Goal: Information Seeking & Learning: Learn about a topic

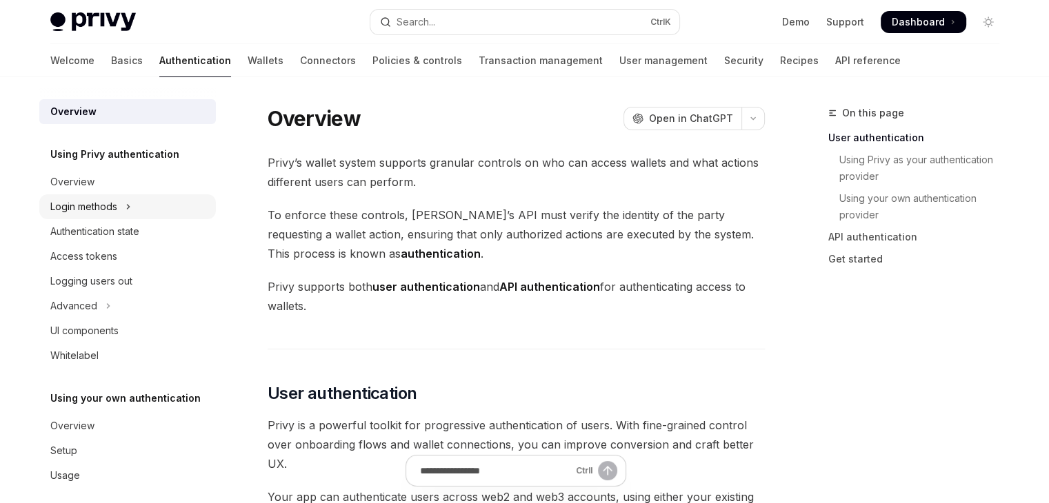
click at [104, 210] on div "Login methods" at bounding box center [83, 207] width 67 height 17
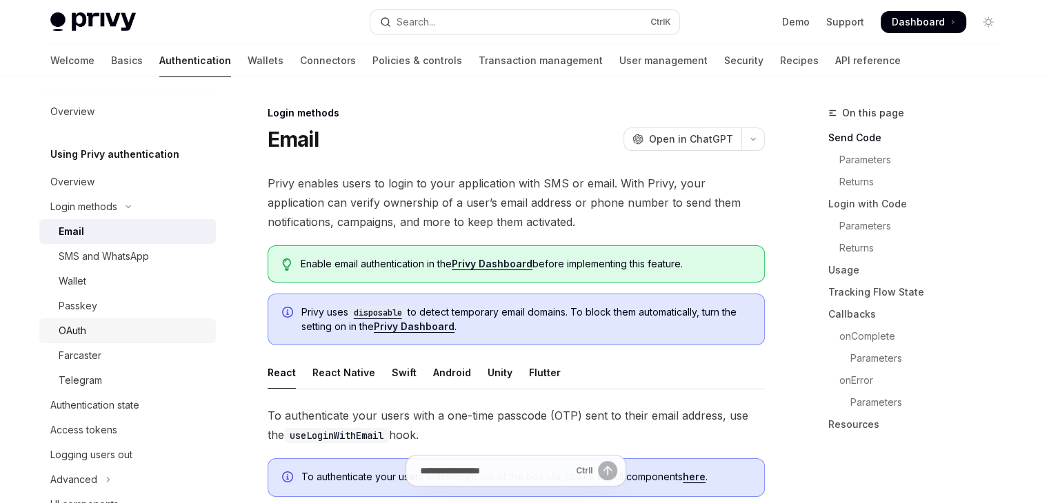
click at [83, 335] on div "OAuth" at bounding box center [73, 331] width 28 height 17
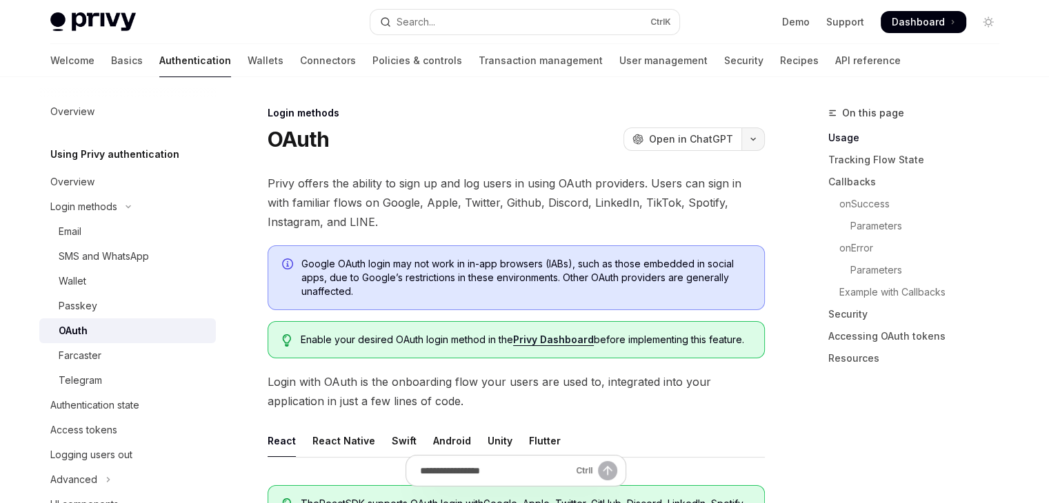
click at [747, 141] on icon "button" at bounding box center [753, 139] width 17 height 6
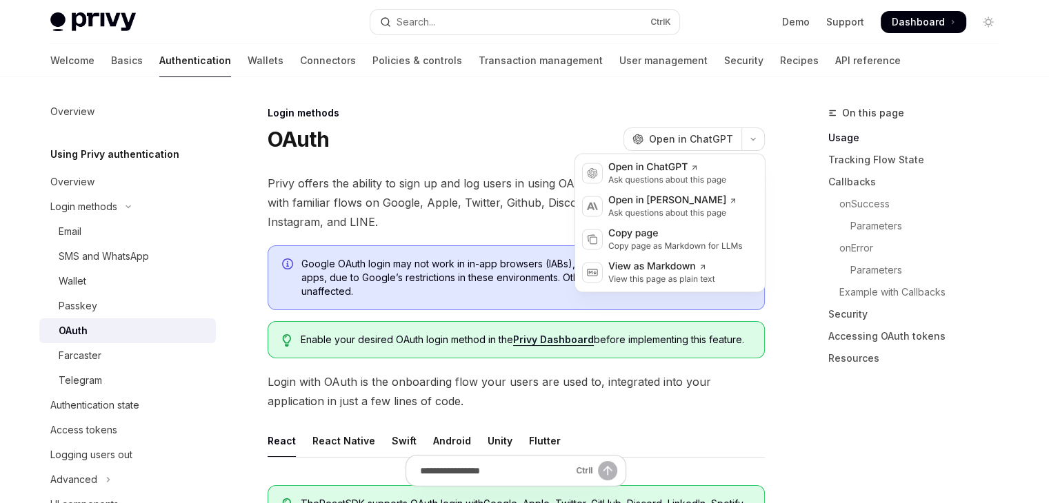
click at [800, 428] on div "On this page Usage Tracking Flow State Callbacks onSuccess Parameters onError P…" at bounding box center [905, 304] width 210 height 398
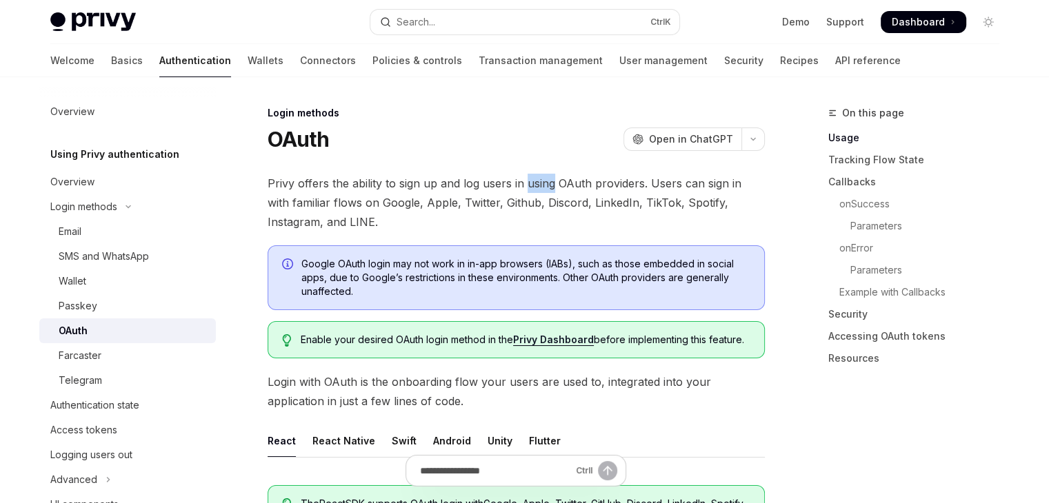
drag, startPoint x: 525, startPoint y: 188, endPoint x: 553, endPoint y: 183, distance: 28.7
click at [553, 183] on span "Privy offers the ability to sign up and log users in using OAuth providers. Use…" at bounding box center [515, 203] width 497 height 58
drag, startPoint x: 485, startPoint y: 203, endPoint x: 497, endPoint y: 200, distance: 12.9
click at [497, 200] on span "Privy offers the ability to sign up and log users in using OAuth providers. Use…" at bounding box center [515, 203] width 497 height 58
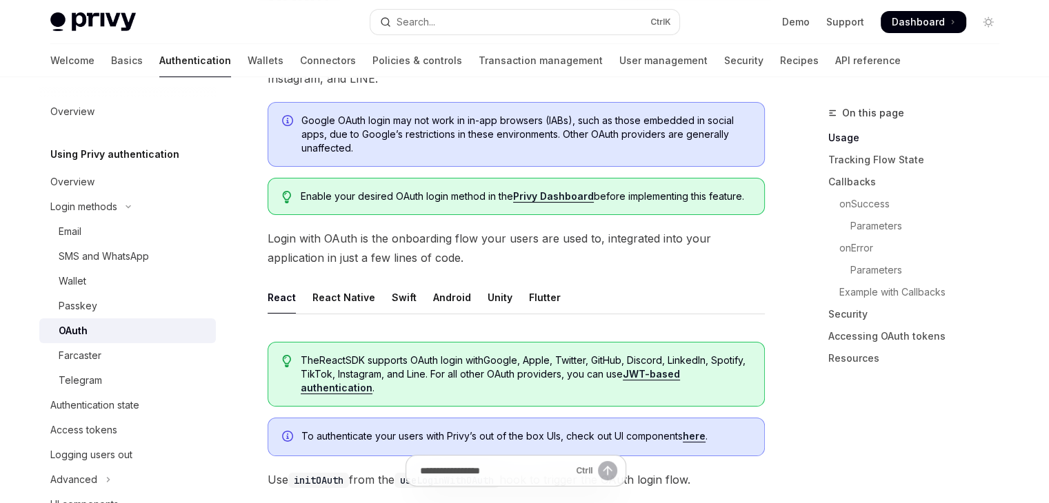
scroll to position [161, 0]
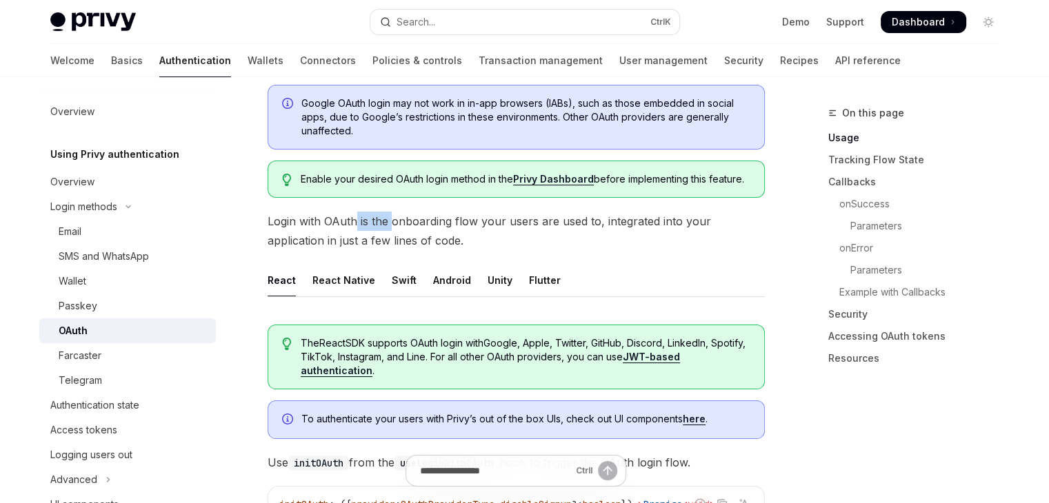
drag, startPoint x: 353, startPoint y: 221, endPoint x: 391, endPoint y: 221, distance: 37.9
click at [391, 221] on span "Login with OAuth is the onboarding flow your users are used to, integrated into…" at bounding box center [515, 231] width 497 height 39
click at [414, 222] on span "Login with OAuth is the onboarding flow your users are used to, integrated into…" at bounding box center [515, 231] width 497 height 39
click at [124, 211] on button "Login methods" at bounding box center [127, 206] width 176 height 25
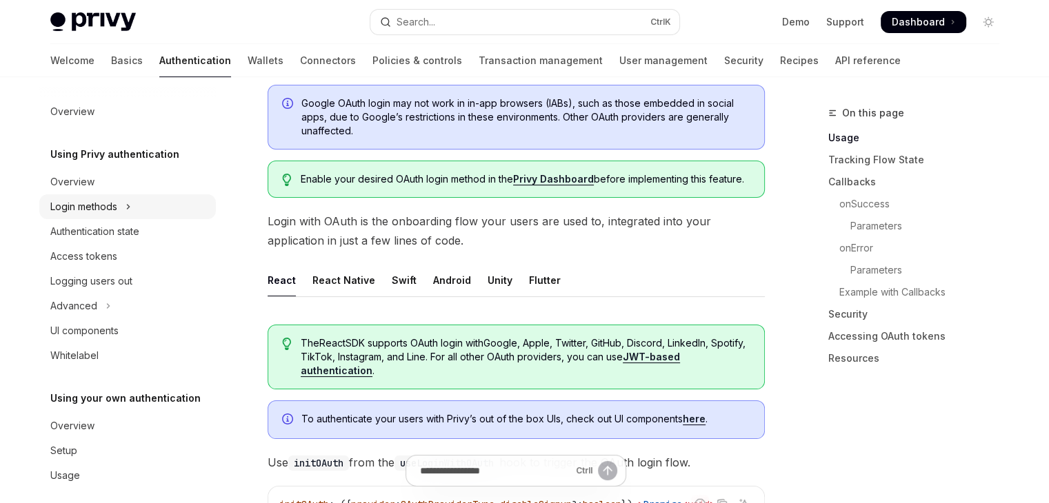
click at [112, 211] on div "Login methods" at bounding box center [83, 207] width 67 height 17
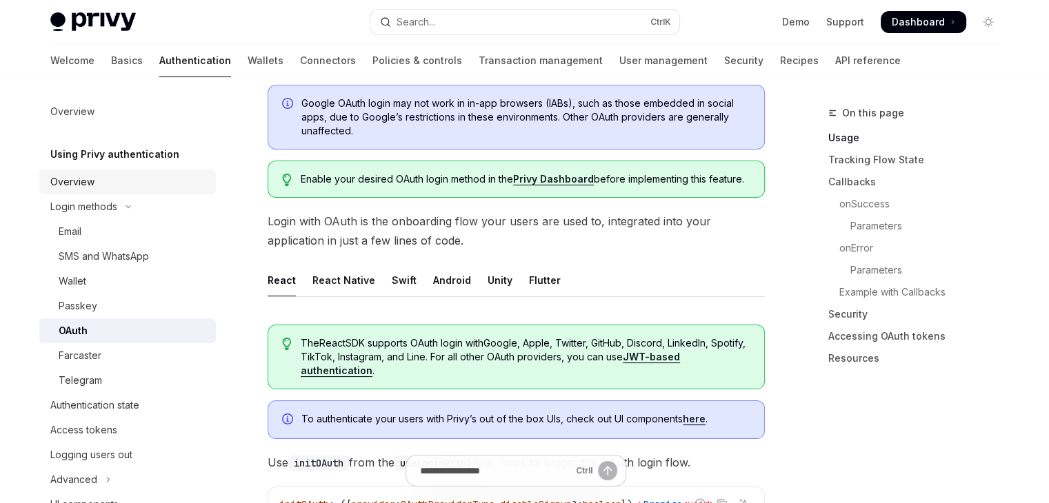
click at [89, 185] on div "Overview" at bounding box center [72, 182] width 44 height 17
type textarea "*"
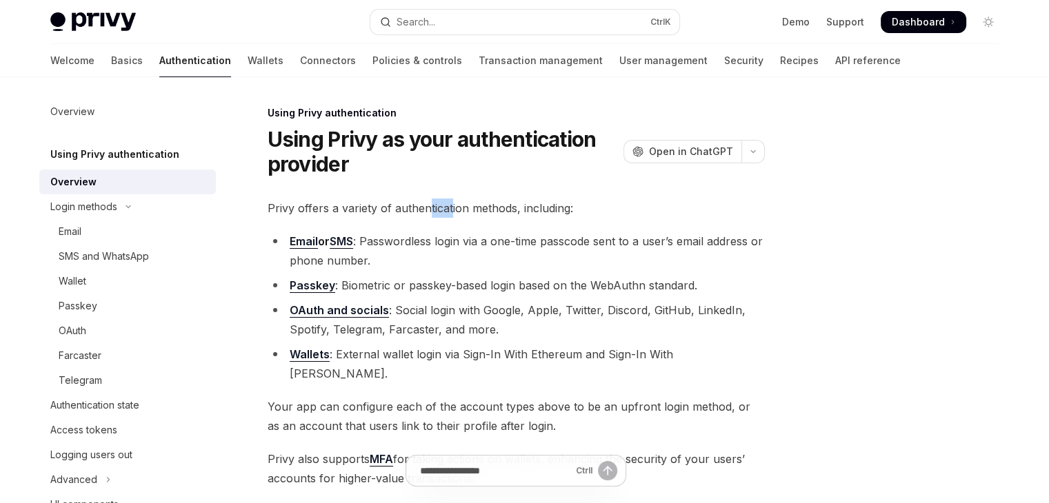
drag, startPoint x: 427, startPoint y: 210, endPoint x: 451, endPoint y: 210, distance: 23.4
click at [451, 210] on span "Privy offers a variety of authentication methods, including:" at bounding box center [515, 208] width 497 height 19
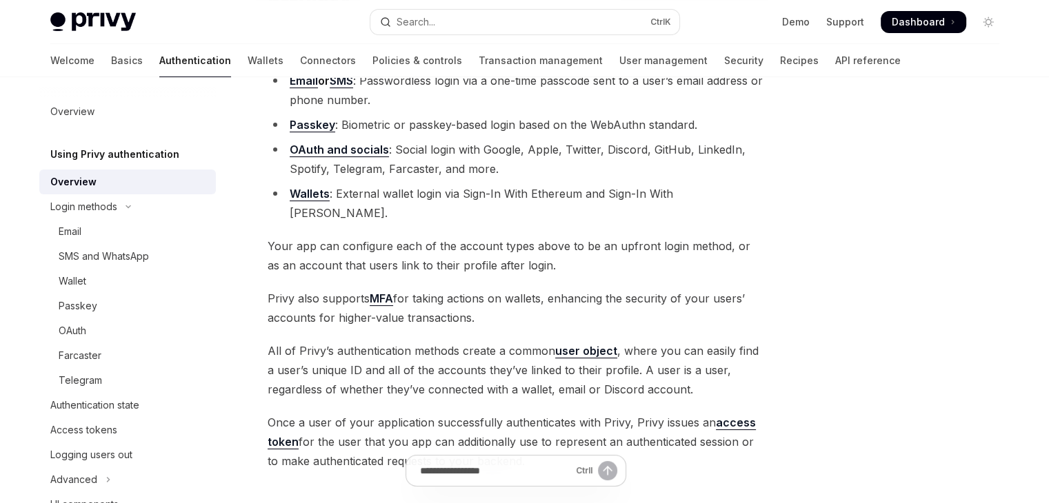
click at [376, 203] on div "Privy offers a variety of authentication methods, including: Email or SMS : Pas…" at bounding box center [515, 254] width 497 height 433
drag, startPoint x: 381, startPoint y: 228, endPoint x: 404, endPoint y: 226, distance: 23.5
click at [404, 236] on span "Your app can configure each of the account types above to be an upfront login m…" at bounding box center [515, 255] width 497 height 39
drag, startPoint x: 445, startPoint y: 221, endPoint x: 456, endPoint y: 224, distance: 10.7
click at [456, 236] on span "Your app can configure each of the account types above to be an upfront login m…" at bounding box center [515, 255] width 497 height 39
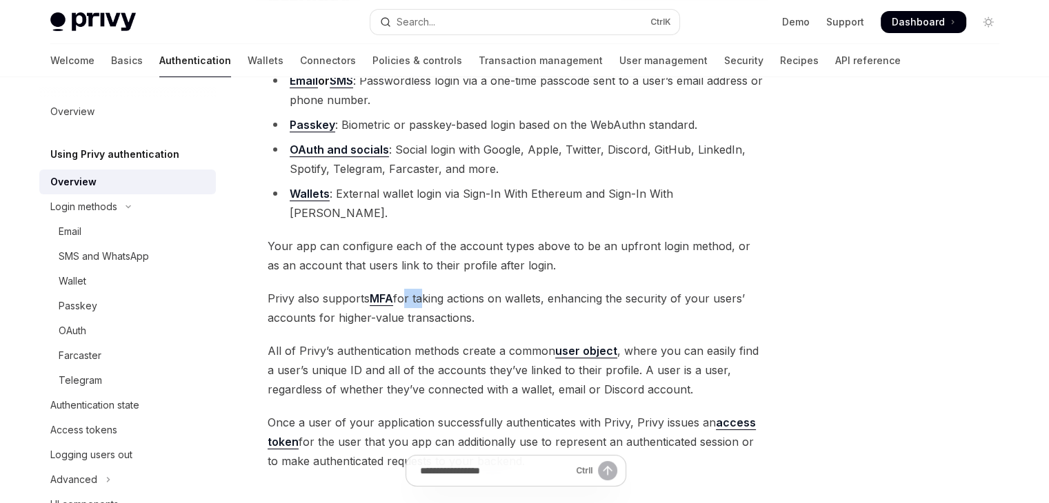
drag, startPoint x: 403, startPoint y: 278, endPoint x: 421, endPoint y: 278, distance: 17.2
click at [421, 289] on span "Privy also supports MFA for taking actions on wallets, enhancing the security o…" at bounding box center [515, 308] width 497 height 39
drag, startPoint x: 396, startPoint y: 328, endPoint x: 430, endPoint y: 325, distance: 34.6
click at [430, 341] on span "All of Privy’s authentication methods create a common user object , where you c…" at bounding box center [515, 370] width 497 height 58
drag, startPoint x: 620, startPoint y: 332, endPoint x: 647, endPoint y: 331, distance: 26.2
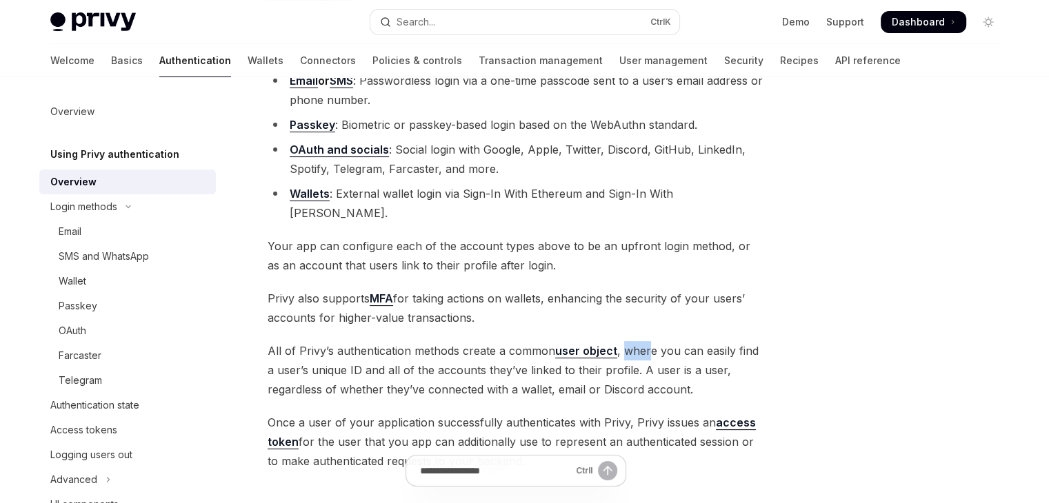
click at [647, 341] on span "All of Privy’s authentication methods create a common user object , where you c…" at bounding box center [515, 370] width 497 height 58
drag, startPoint x: 393, startPoint y: 350, endPoint x: 445, endPoint y: 351, distance: 51.7
click at [445, 351] on span "All of Privy’s authentication methods create a common user object , where you c…" at bounding box center [515, 370] width 497 height 58
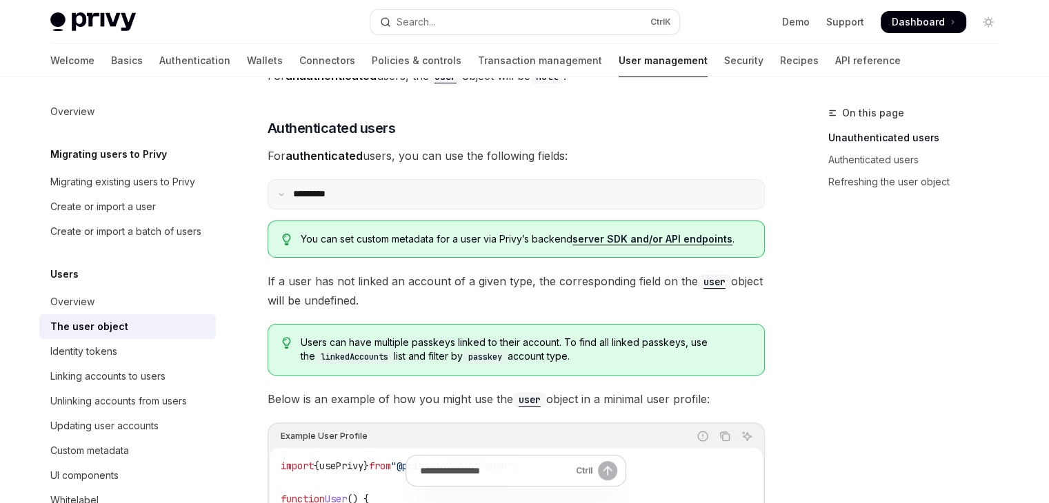
click at [281, 194] on icon at bounding box center [281, 194] width 7 height 7
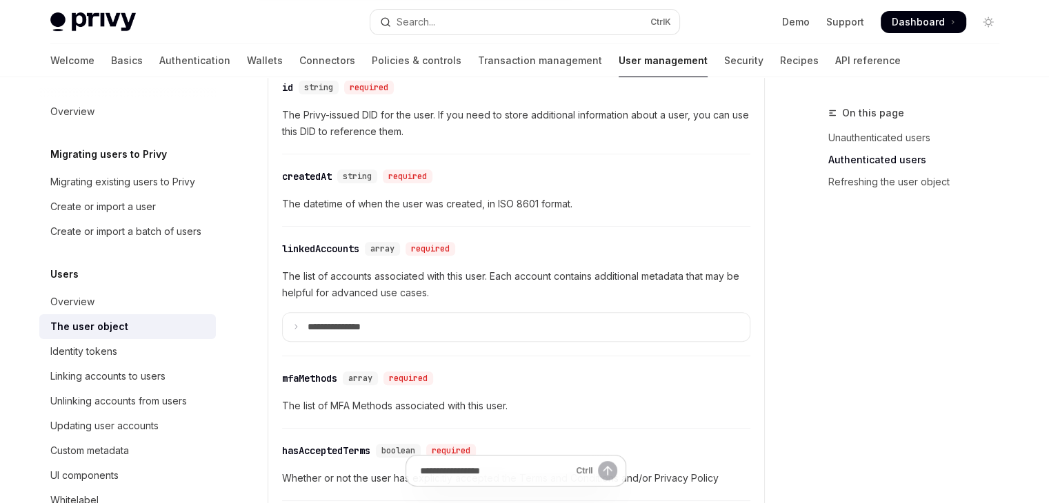
scroll to position [483, 0]
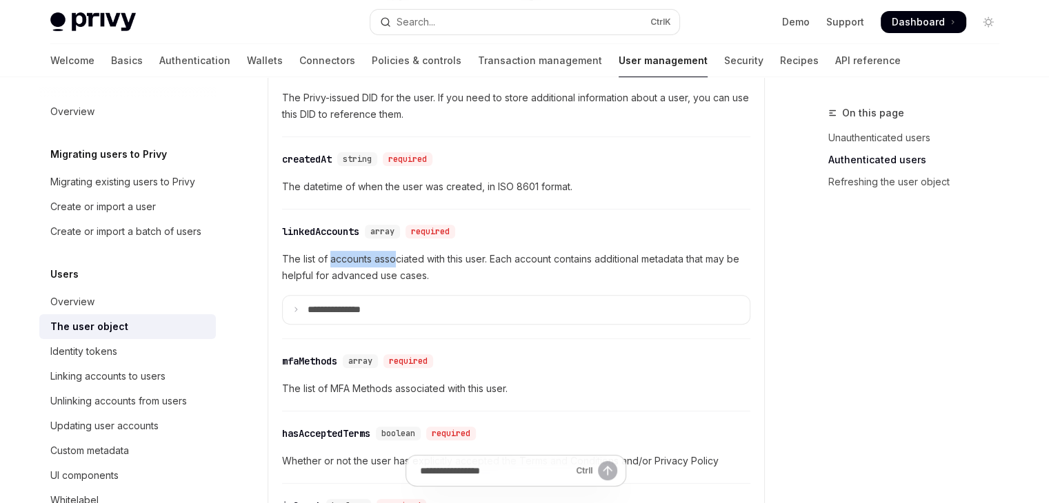
drag, startPoint x: 329, startPoint y: 257, endPoint x: 397, endPoint y: 255, distance: 68.3
click at [397, 255] on span "The list of accounts associated with this user. Each account contains additiona…" at bounding box center [516, 267] width 468 height 33
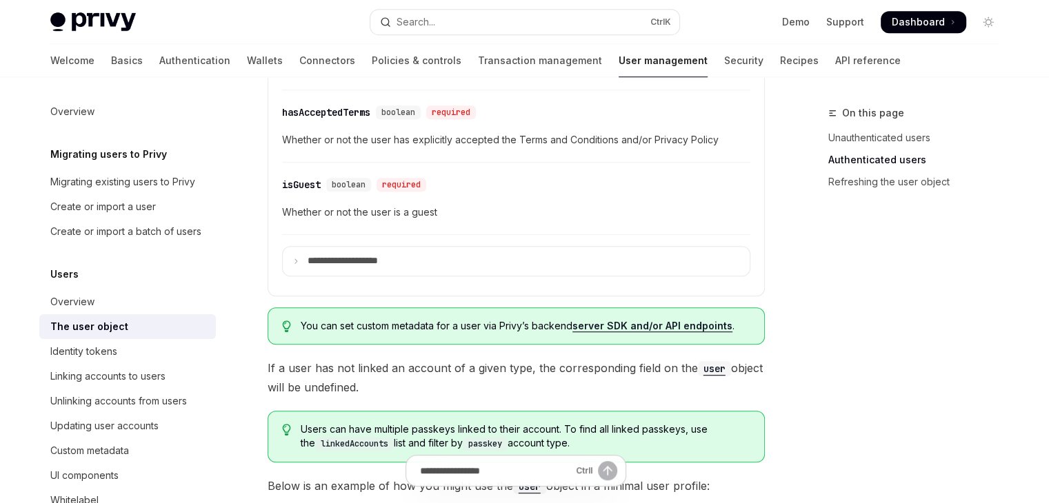
scroll to position [965, 0]
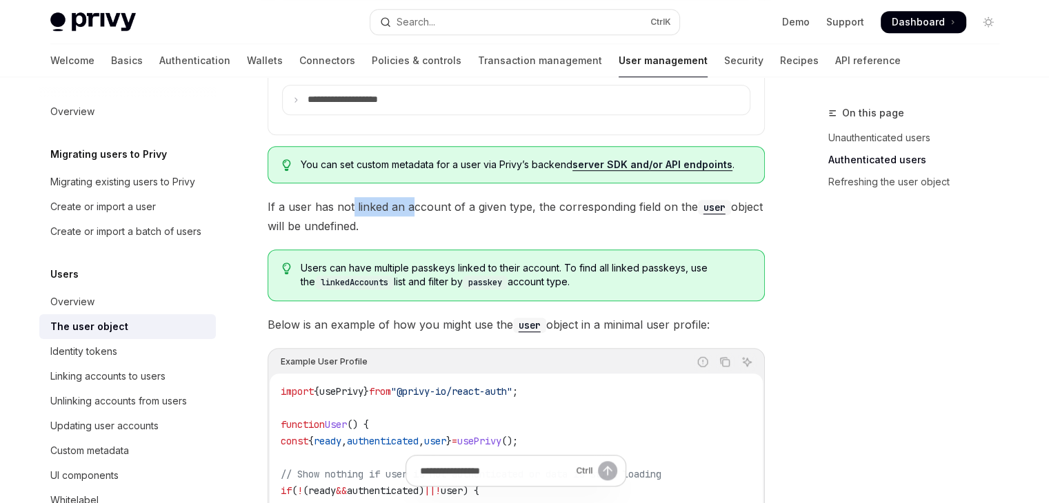
drag, startPoint x: 350, startPoint y: 205, endPoint x: 409, endPoint y: 209, distance: 60.1
click at [409, 209] on span "If a user has not linked an account of a given type, the corresponding field on…" at bounding box center [515, 216] width 497 height 39
drag, startPoint x: 543, startPoint y: 202, endPoint x: 562, endPoint y: 203, distance: 18.6
click at [562, 203] on span "If a user has not linked an account of a given type, the corresponding field on…" at bounding box center [515, 216] width 497 height 39
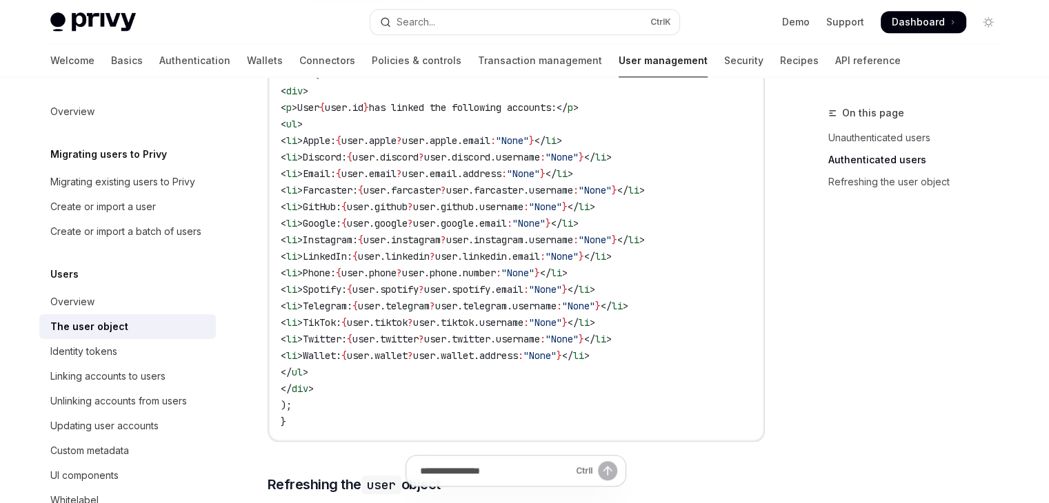
scroll to position [1769, 0]
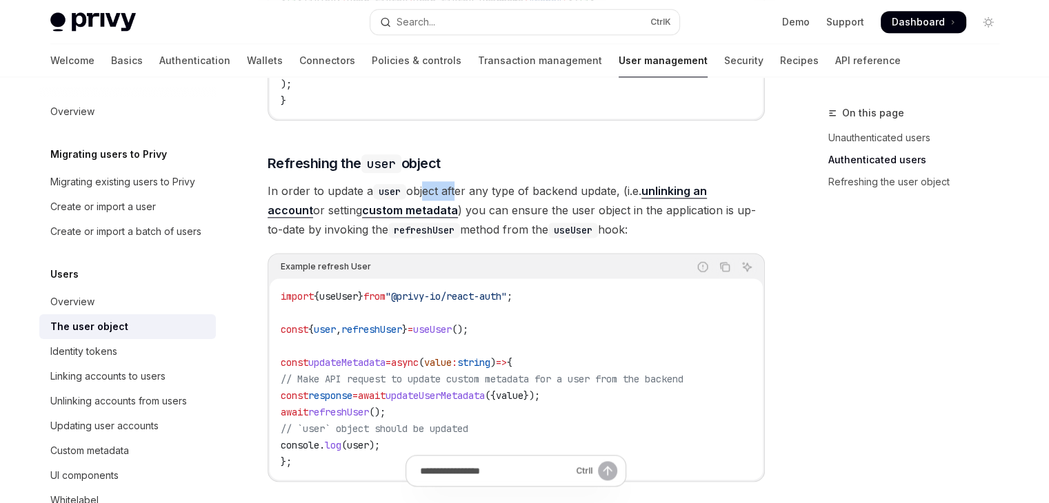
drag, startPoint x: 423, startPoint y: 192, endPoint x: 455, endPoint y: 194, distance: 32.5
click at [455, 194] on span "In order to update a user object after any type of backend update, (i.e. unlink…" at bounding box center [515, 210] width 497 height 58
drag, startPoint x: 423, startPoint y: 213, endPoint x: 448, endPoint y: 212, distance: 24.9
click at [448, 212] on span "In order to update a user object after any type of backend update, (i.e. unlink…" at bounding box center [515, 210] width 497 height 58
drag, startPoint x: 472, startPoint y: 208, endPoint x: 479, endPoint y: 208, distance: 7.6
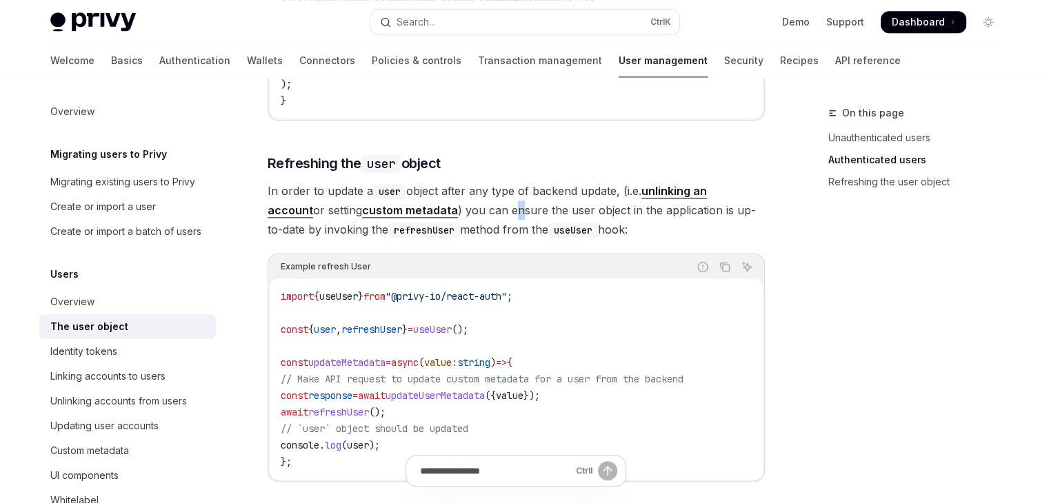
click at [479, 208] on span "In order to update a user object after any type of backend update, (i.e. unlink…" at bounding box center [515, 210] width 497 height 58
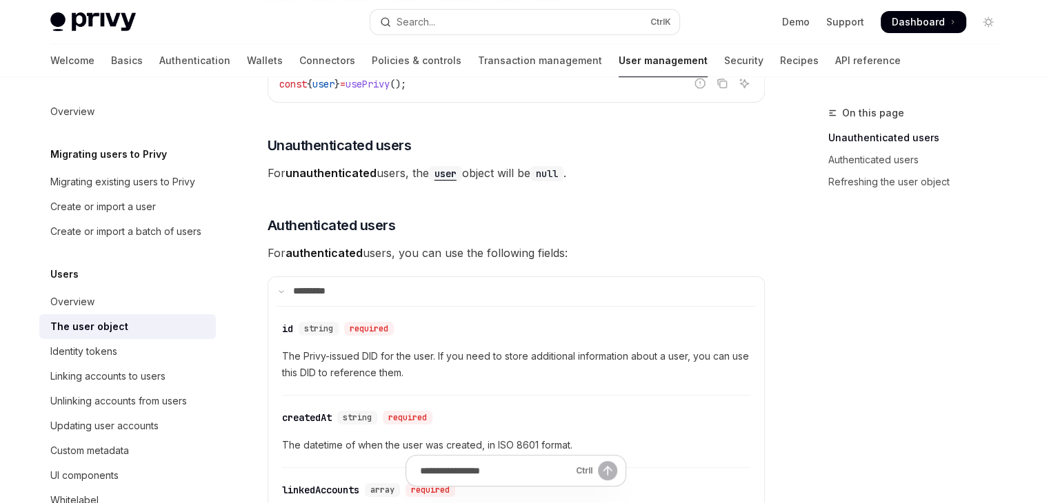
scroll to position [0, 0]
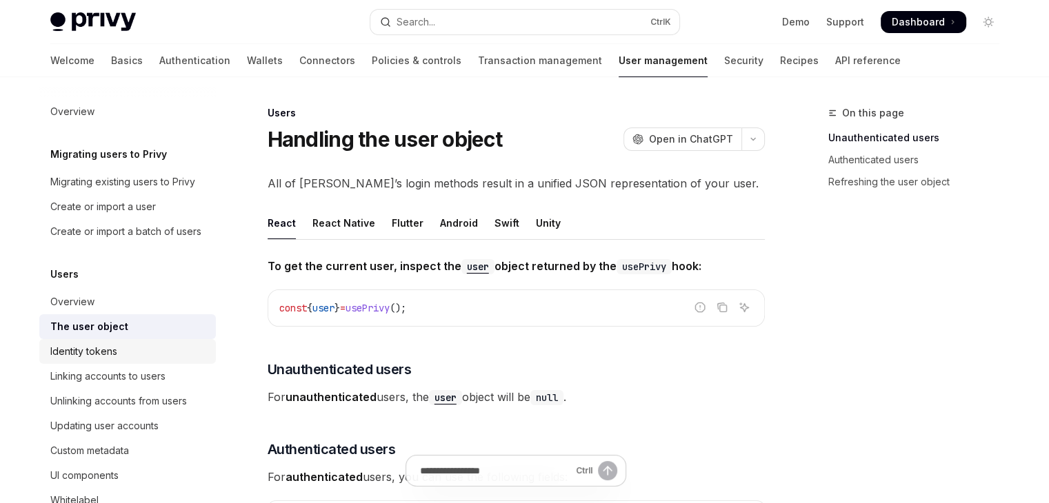
click at [112, 360] on div "Identity tokens" at bounding box center [83, 351] width 67 height 17
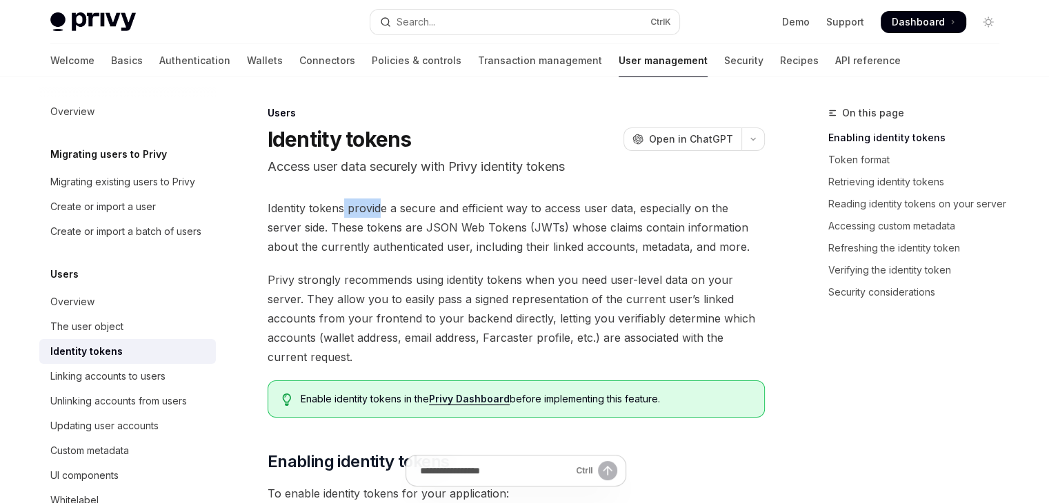
drag, startPoint x: 342, startPoint y: 210, endPoint x: 382, endPoint y: 208, distance: 40.1
click at [382, 208] on span "Identity tokens provide a secure and efficient way to access user data, especia…" at bounding box center [515, 228] width 497 height 58
drag, startPoint x: 371, startPoint y: 226, endPoint x: 458, endPoint y: 223, distance: 86.9
click at [458, 223] on span "Identity tokens provide a secure and efficient way to access user data, especia…" at bounding box center [515, 228] width 497 height 58
drag, startPoint x: 418, startPoint y: 245, endPoint x: 454, endPoint y: 248, distance: 36.7
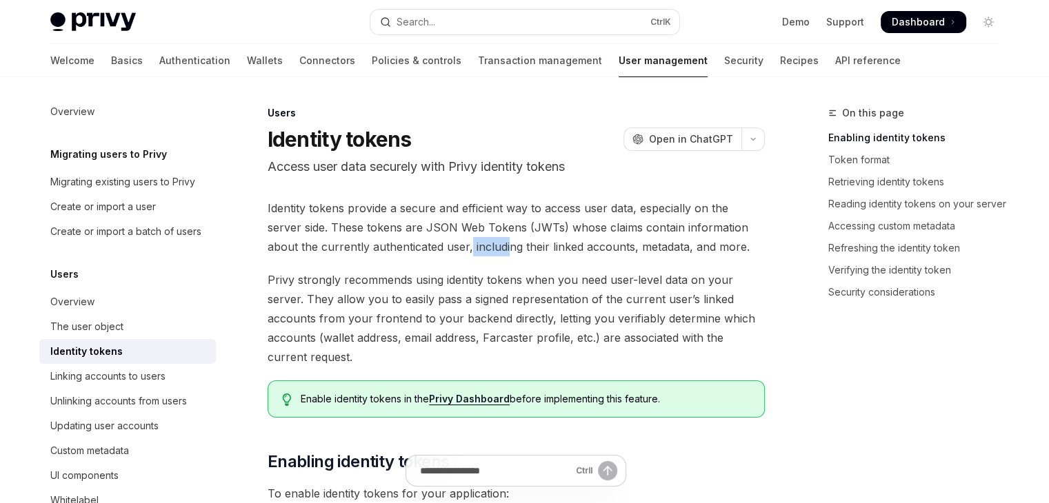
click at [454, 248] on span "Identity tokens provide a secure and efficient way to access user data, especia…" at bounding box center [515, 228] width 497 height 58
drag, startPoint x: 362, startPoint y: 281, endPoint x: 420, endPoint y: 270, distance: 59.0
click at [420, 270] on span "Privy strongly recommends using identity tokens when you need user-level data o…" at bounding box center [515, 318] width 497 height 97
drag, startPoint x: 534, startPoint y: 283, endPoint x: 557, endPoint y: 280, distance: 22.9
click at [557, 280] on span "Privy strongly recommends using identity tokens when you need user-level data o…" at bounding box center [515, 318] width 497 height 97
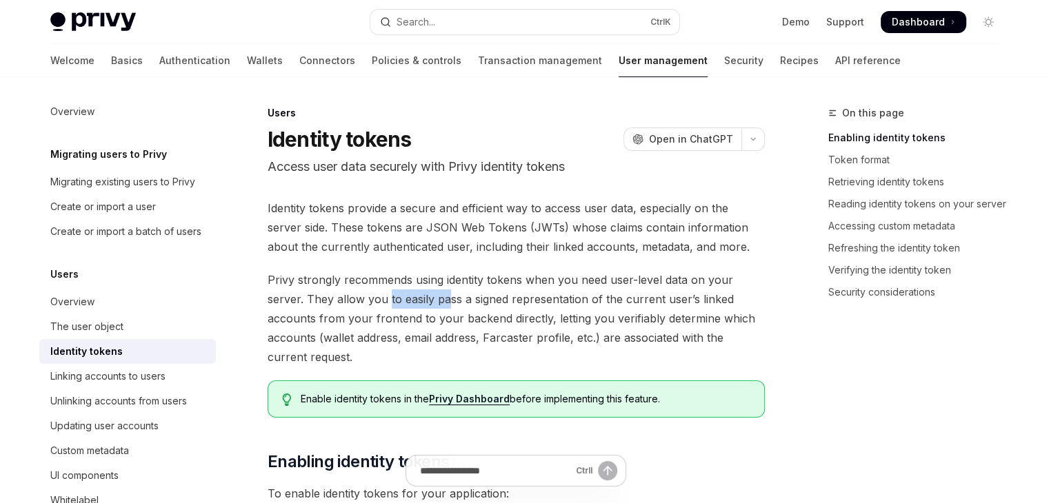
drag, startPoint x: 387, startPoint y: 300, endPoint x: 446, endPoint y: 303, distance: 58.7
click at [446, 303] on span "Privy strongly recommends using identity tokens when you need user-level data o…" at bounding box center [515, 318] width 497 height 97
drag, startPoint x: 586, startPoint y: 321, endPoint x: 625, endPoint y: 320, distance: 38.6
click at [625, 320] on span "Privy strongly recommends using identity tokens when you need user-level data o…" at bounding box center [515, 318] width 497 height 97
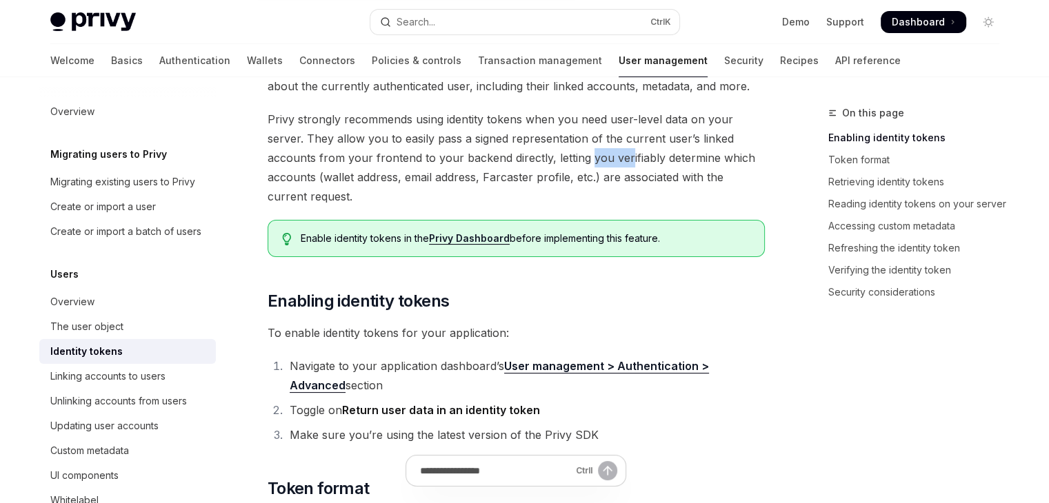
scroll to position [321, 0]
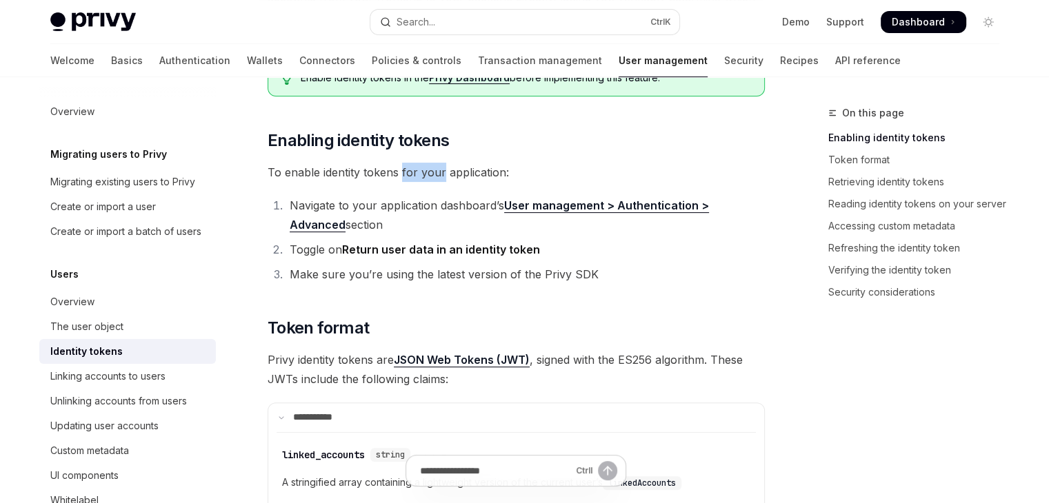
drag, startPoint x: 400, startPoint y: 174, endPoint x: 441, endPoint y: 174, distance: 40.7
click at [441, 174] on span "To enable identity tokens for your application:" at bounding box center [515, 172] width 497 height 19
drag, startPoint x: 381, startPoint y: 208, endPoint x: 406, endPoint y: 210, distance: 24.9
click at [406, 210] on li "Navigate to your application dashboard’s User management > Authentication > Adv…" at bounding box center [524, 215] width 479 height 39
drag, startPoint x: 416, startPoint y: 249, endPoint x: 430, endPoint y: 249, distance: 14.5
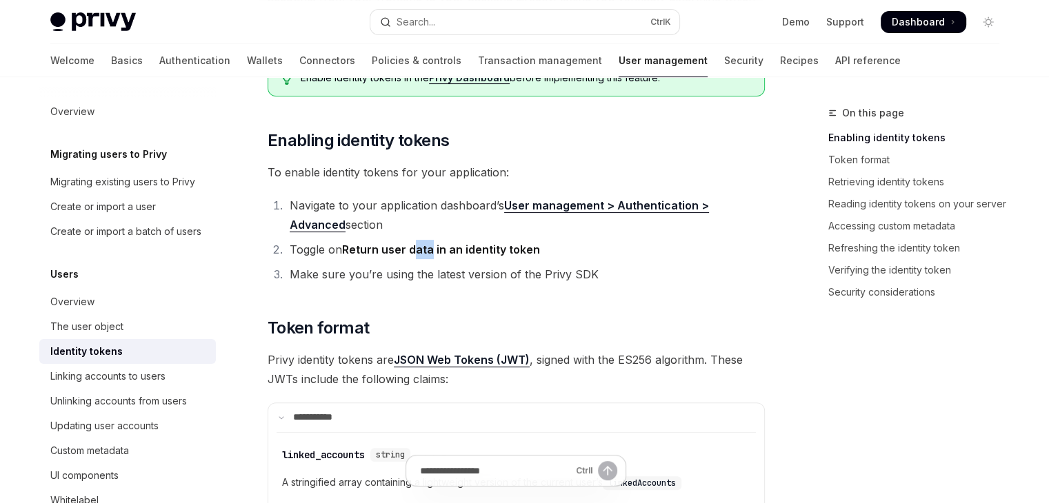
click at [430, 249] on strong "Return user data in an identity token" at bounding box center [441, 250] width 198 height 14
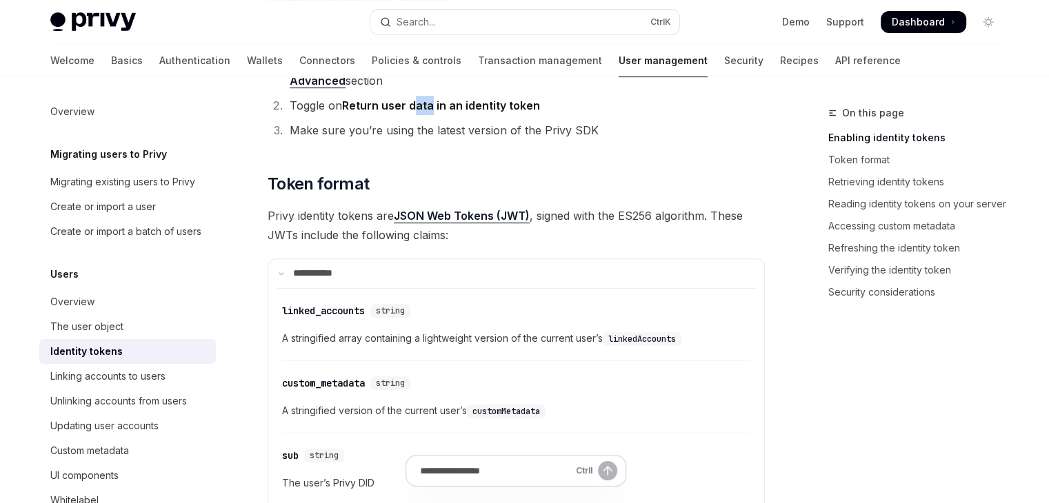
scroll to position [483, 0]
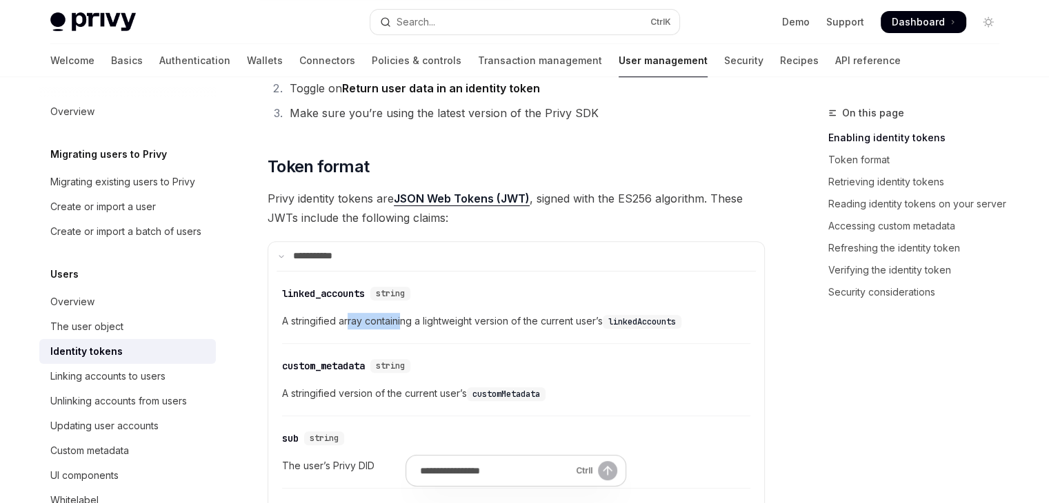
drag, startPoint x: 349, startPoint y: 321, endPoint x: 403, endPoint y: 322, distance: 54.5
click at [403, 322] on span "A stringified array containing a lightweight version of the current user’s link…" at bounding box center [516, 321] width 468 height 17
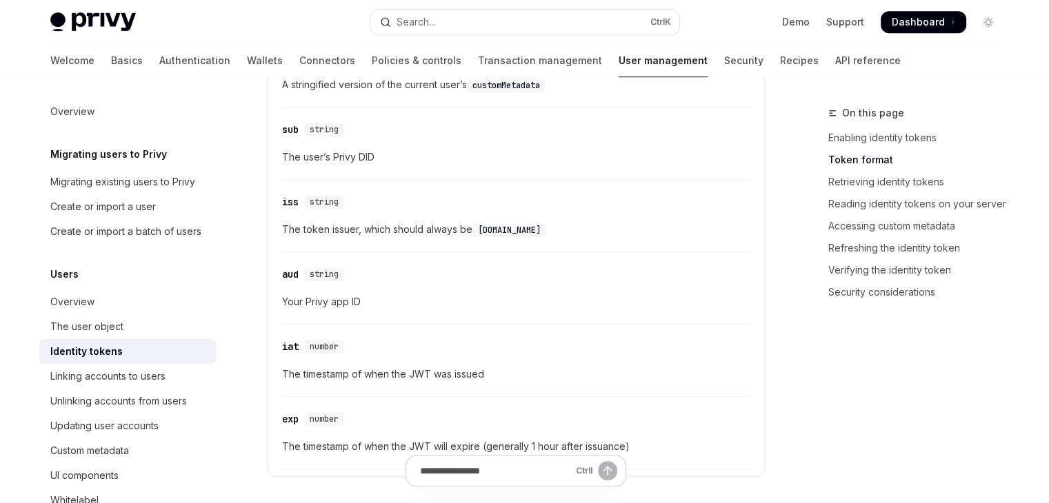
scroll to position [804, 0]
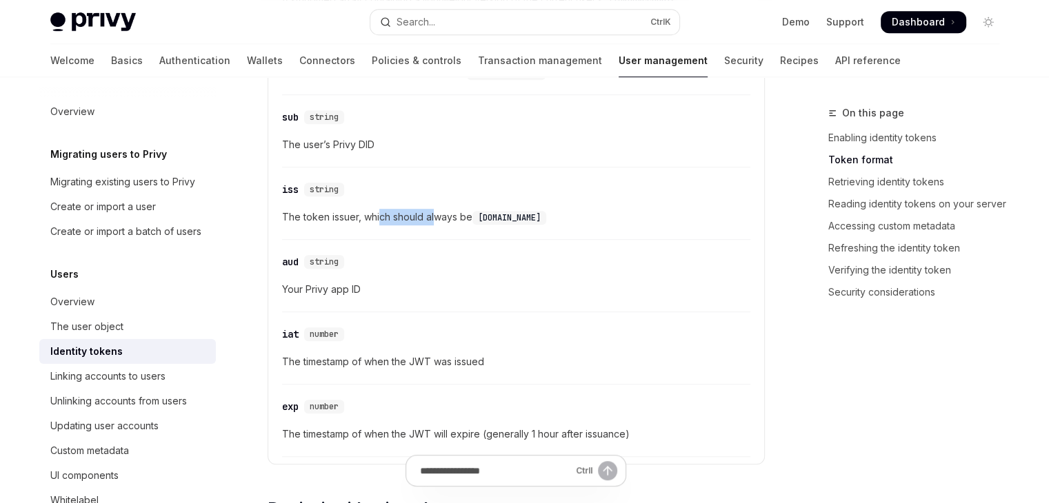
drag, startPoint x: 377, startPoint y: 219, endPoint x: 433, endPoint y: 225, distance: 56.2
click at [433, 225] on div "​ iss string The token issuer, which should always be privy.io" at bounding box center [516, 206] width 468 height 65
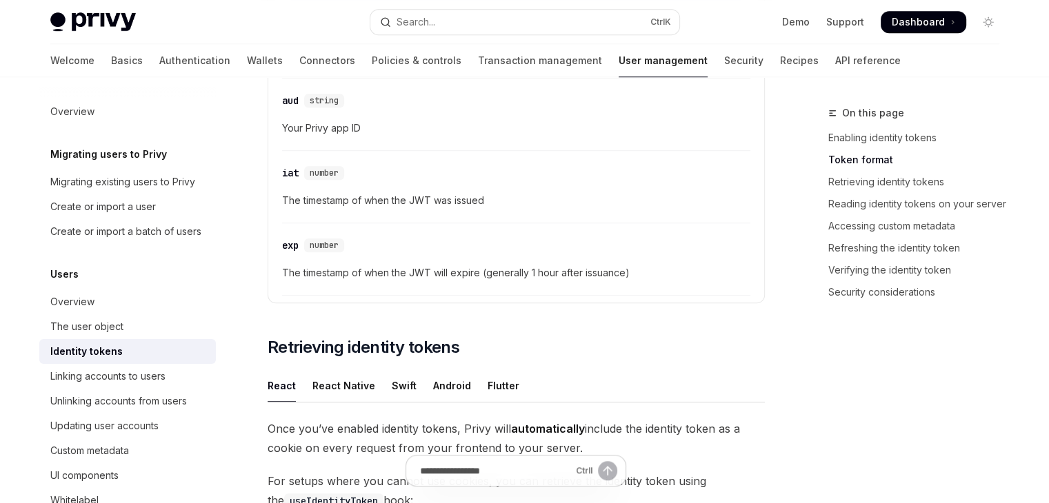
scroll to position [1126, 0]
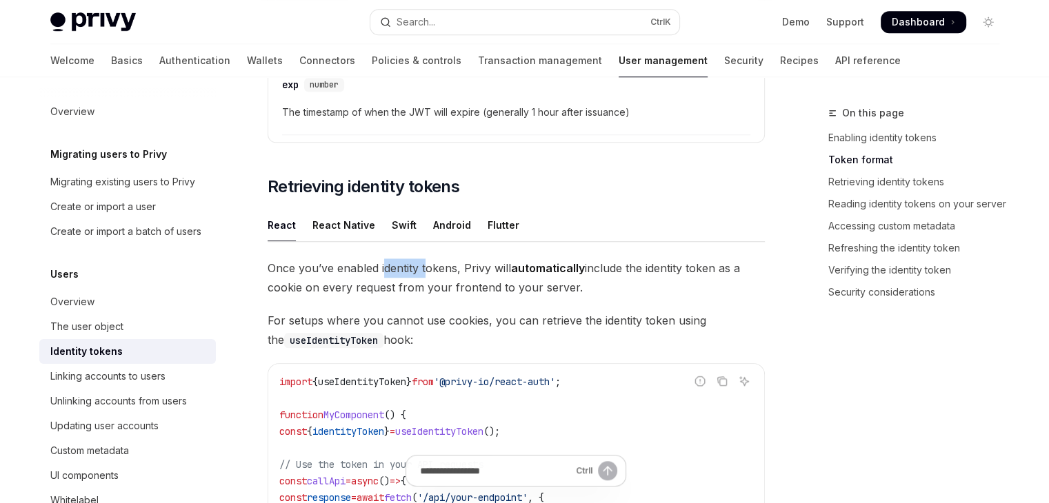
drag, startPoint x: 383, startPoint y: 266, endPoint x: 425, endPoint y: 265, distance: 41.4
click at [425, 265] on span "Once you’ve enabled identity tokens, Privy will automatically include the ident…" at bounding box center [515, 278] width 497 height 39
drag, startPoint x: 587, startPoint y: 264, endPoint x: 629, endPoint y: 265, distance: 42.1
click at [629, 265] on span "Once you’ve enabled identity tokens, Privy will automatically include the ident…" at bounding box center [515, 278] width 497 height 39
drag, startPoint x: 327, startPoint y: 318, endPoint x: 443, endPoint y: 317, distance: 115.1
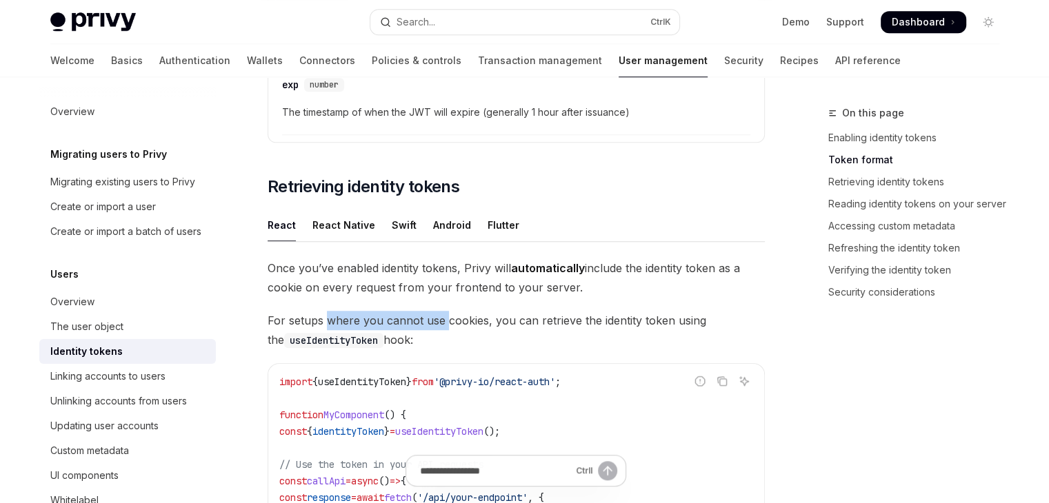
click at [443, 317] on span "For setups where you cannot use cookies, you can retrieve the identity token us…" at bounding box center [515, 330] width 497 height 39
drag, startPoint x: 491, startPoint y: 320, endPoint x: 550, endPoint y: 312, distance: 59.9
click at [550, 312] on span "For setups where you cannot use cookies, you can retrieve the identity token us…" at bounding box center [515, 330] width 497 height 39
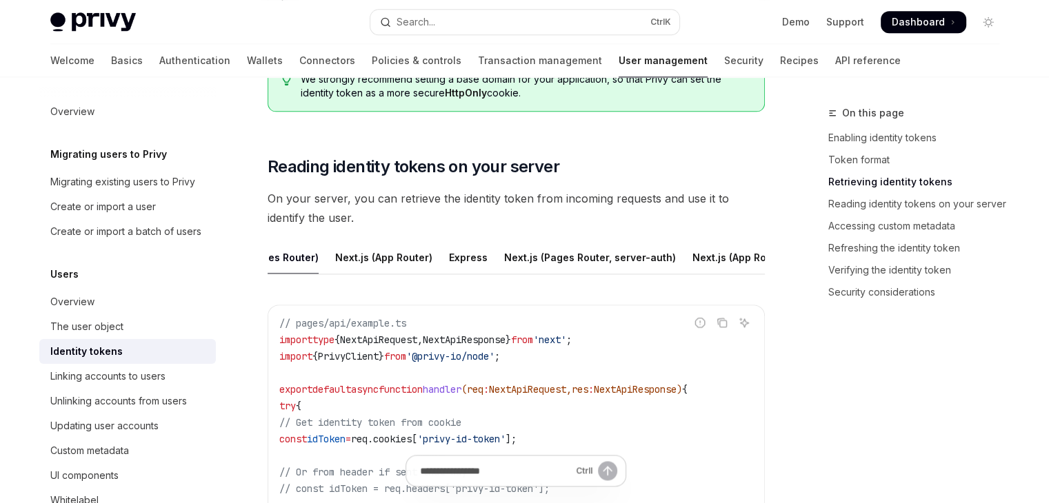
scroll to position [0, 71]
click at [447, 257] on div "Express" at bounding box center [455, 257] width 39 height 32
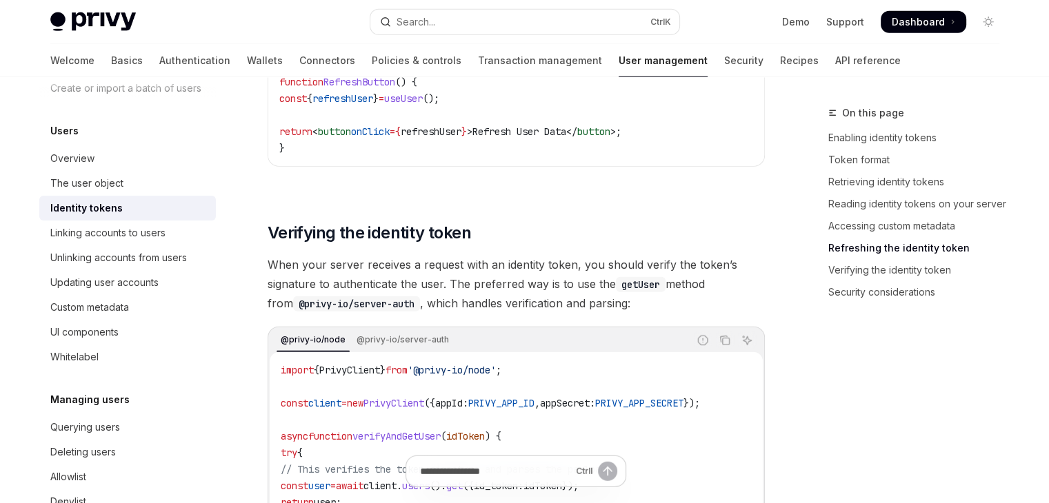
scroll to position [161, 0]
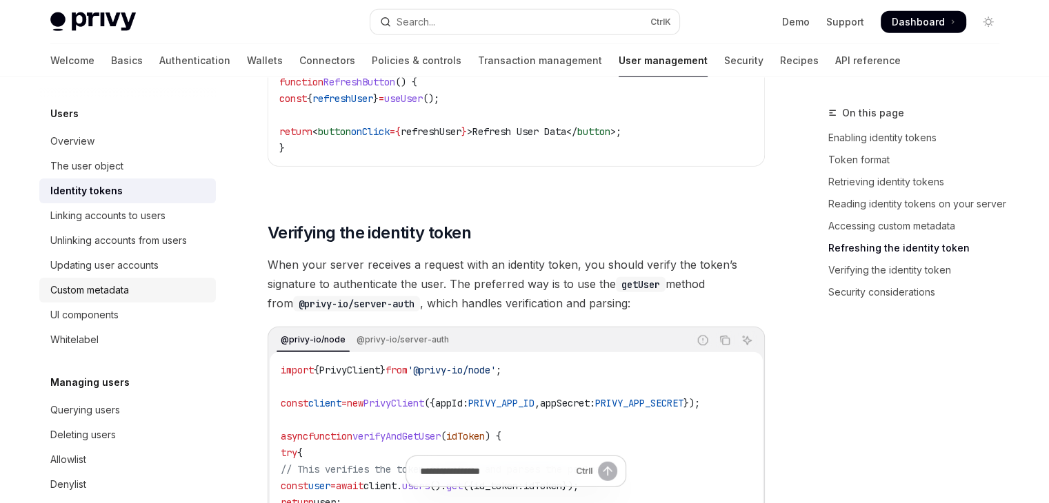
click at [116, 299] on div "Custom metadata" at bounding box center [89, 290] width 79 height 17
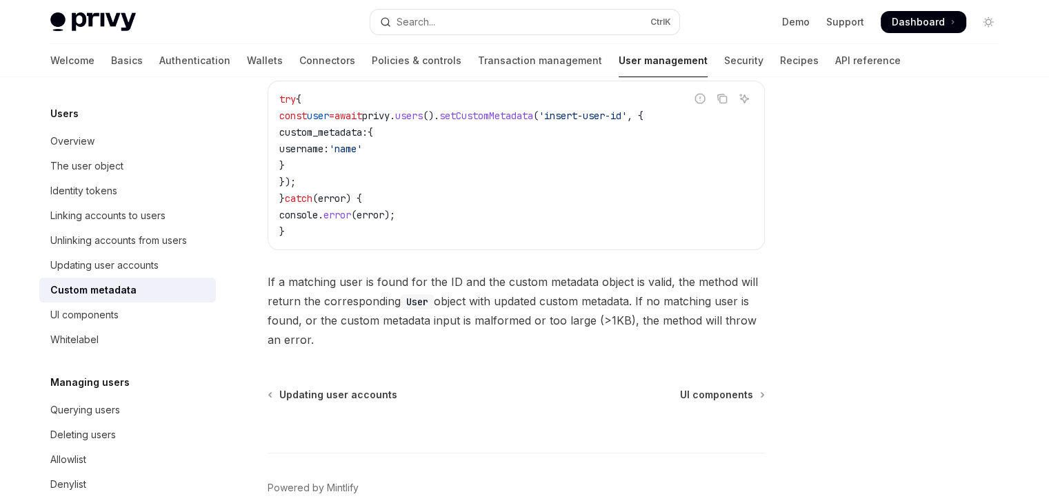
scroll to position [322, 0]
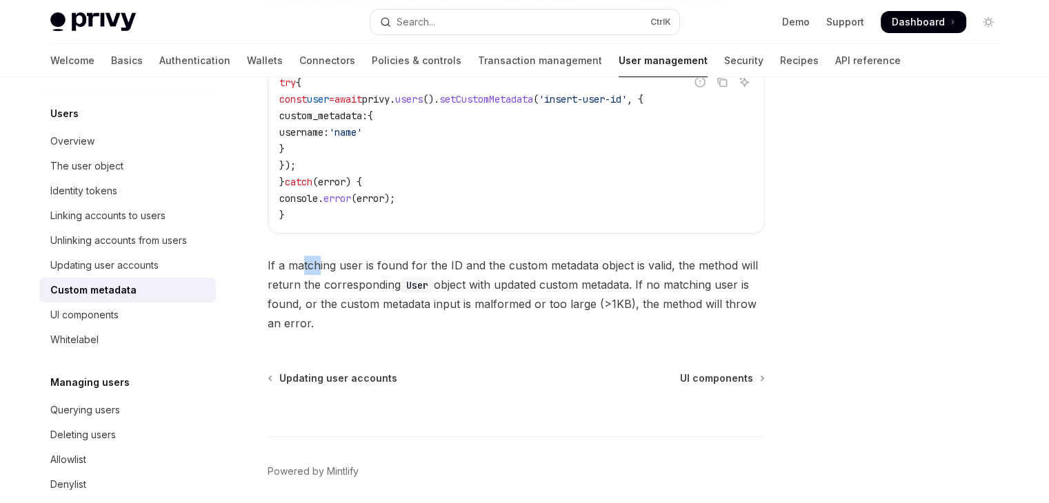
drag, startPoint x: 303, startPoint y: 265, endPoint x: 318, endPoint y: 265, distance: 14.5
click at [318, 265] on span "If a matching user is found for the ID and the custom metadata object is valid,…" at bounding box center [515, 294] width 497 height 77
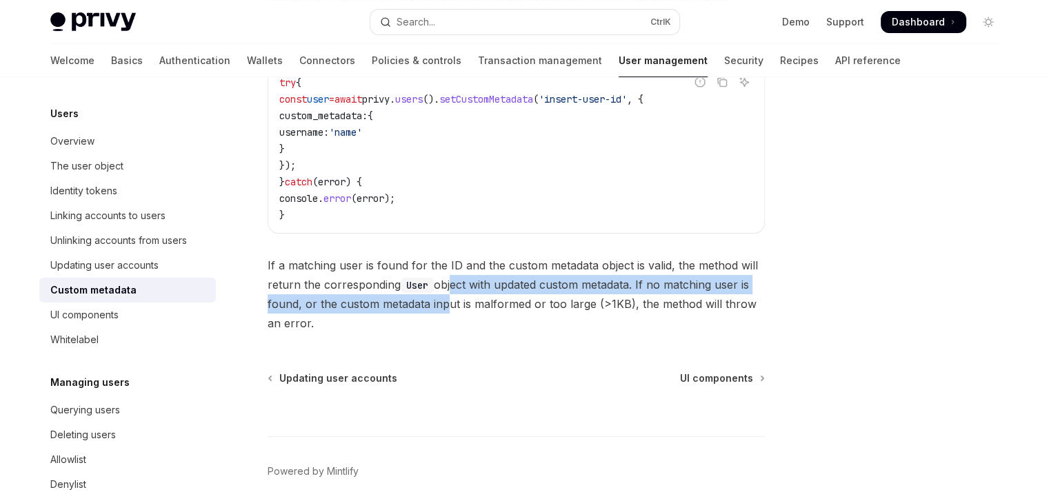
drag, startPoint x: 439, startPoint y: 295, endPoint x: 450, endPoint y: 291, distance: 11.8
click at [450, 291] on span "If a matching user is found for the ID and the custom metadata object is valid,…" at bounding box center [515, 294] width 497 height 77
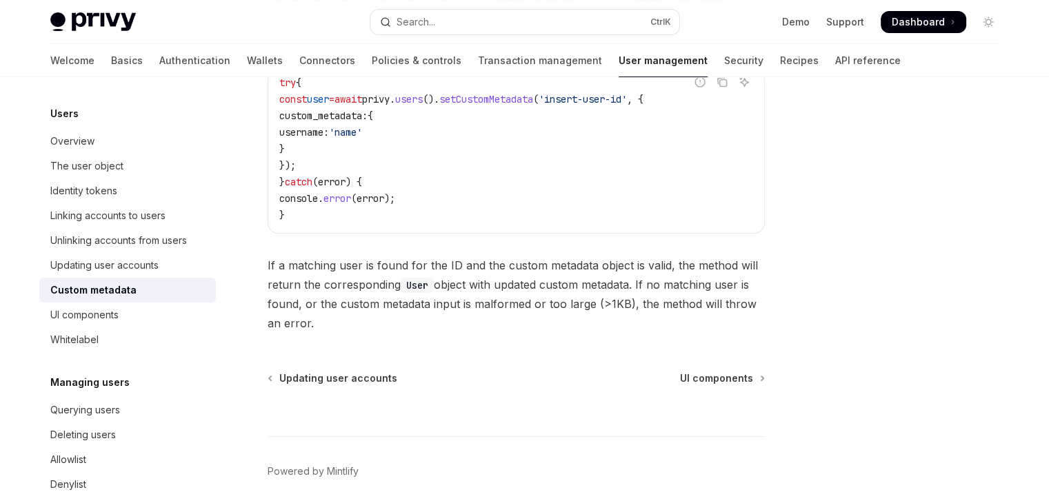
click at [472, 299] on span "If a matching user is found for the ID and the custom metadata object is valid,…" at bounding box center [515, 294] width 497 height 77
drag, startPoint x: 375, startPoint y: 308, endPoint x: 389, endPoint y: 307, distance: 13.9
click at [389, 307] on span "If a matching user is found for the ID and the custom metadata object is valid,…" at bounding box center [515, 294] width 497 height 77
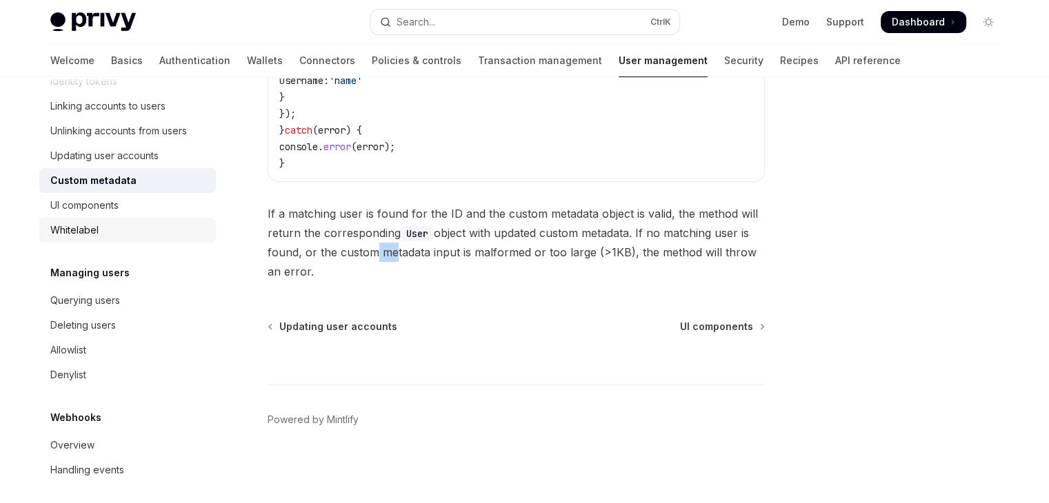
scroll to position [294, 0]
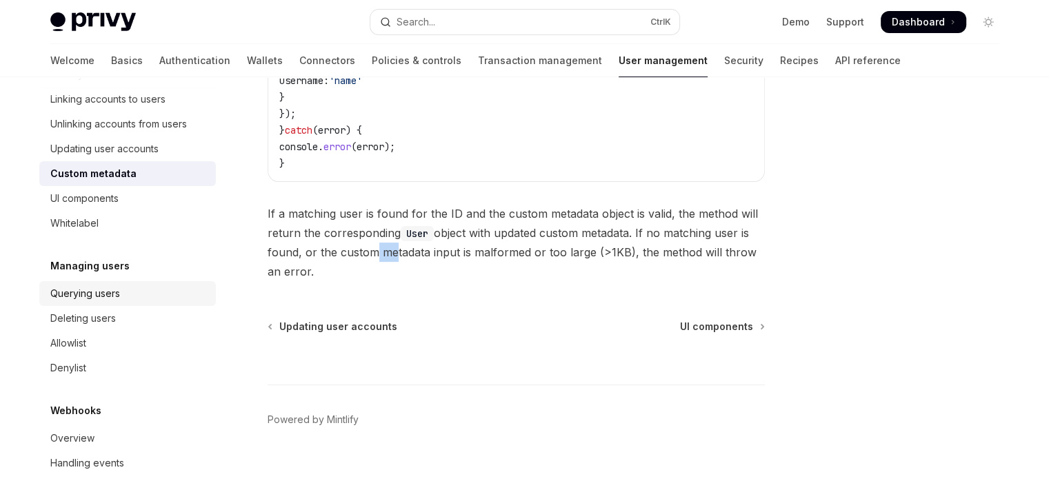
click at [110, 300] on div "Querying users" at bounding box center [85, 293] width 70 height 17
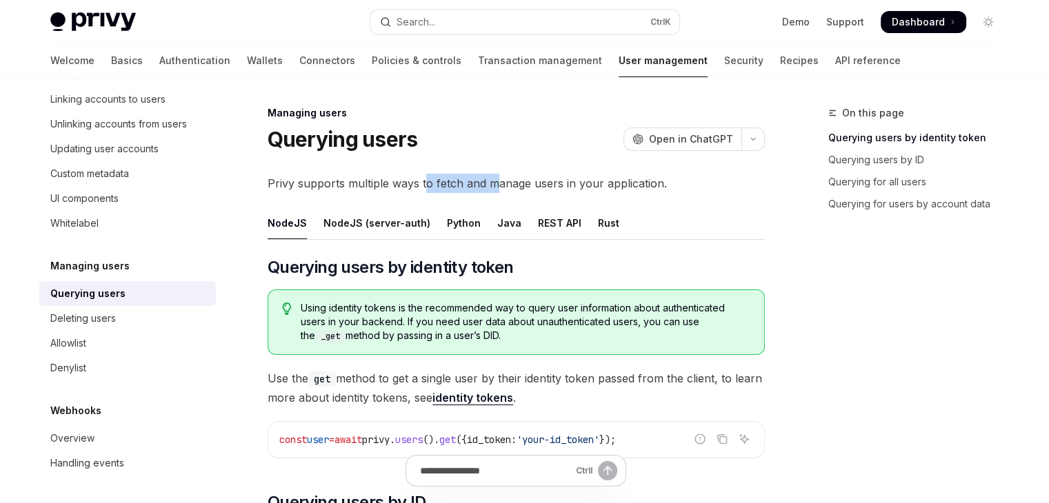
drag, startPoint x: 425, startPoint y: 183, endPoint x: 491, endPoint y: 185, distance: 65.5
click at [491, 185] on span "Privy supports multiple ways to fetch and manage users in your application." at bounding box center [515, 183] width 497 height 19
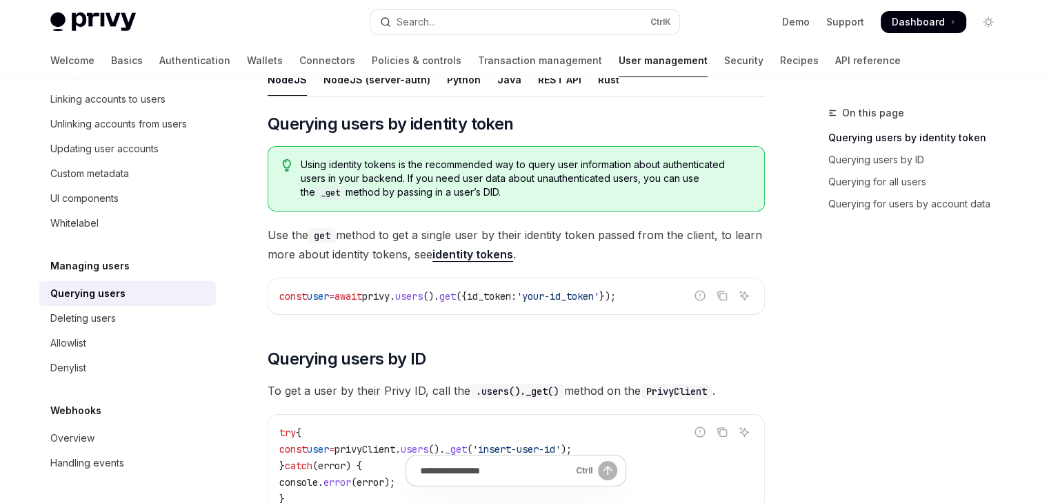
scroll to position [161, 0]
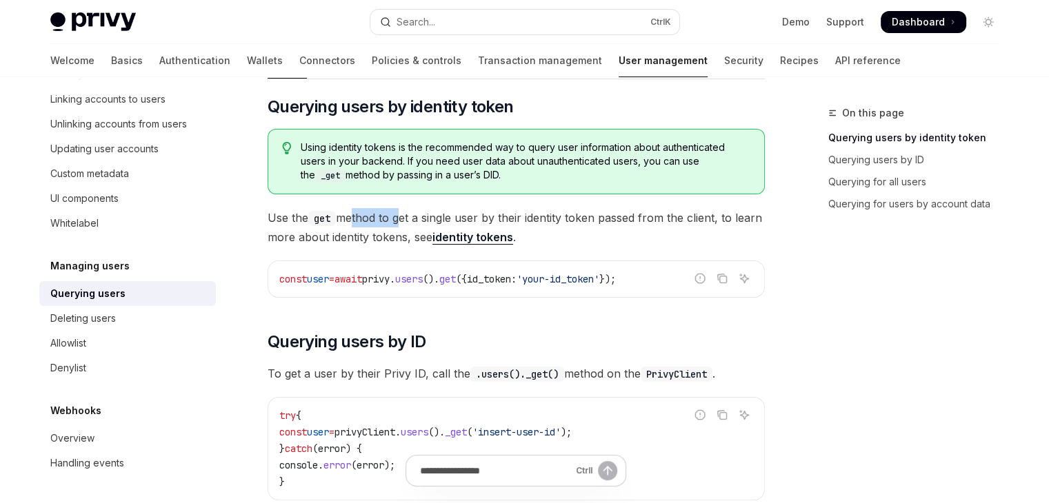
drag, startPoint x: 359, startPoint y: 214, endPoint x: 400, endPoint y: 214, distance: 40.7
click at [400, 214] on span "Use the get method to get a single user by their identity token passed from the…" at bounding box center [515, 227] width 497 height 39
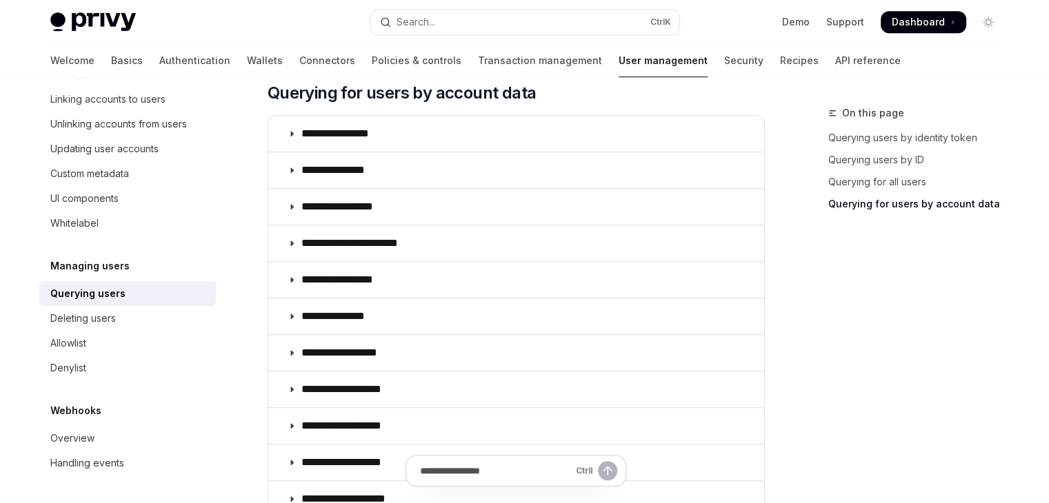
scroll to position [965, 0]
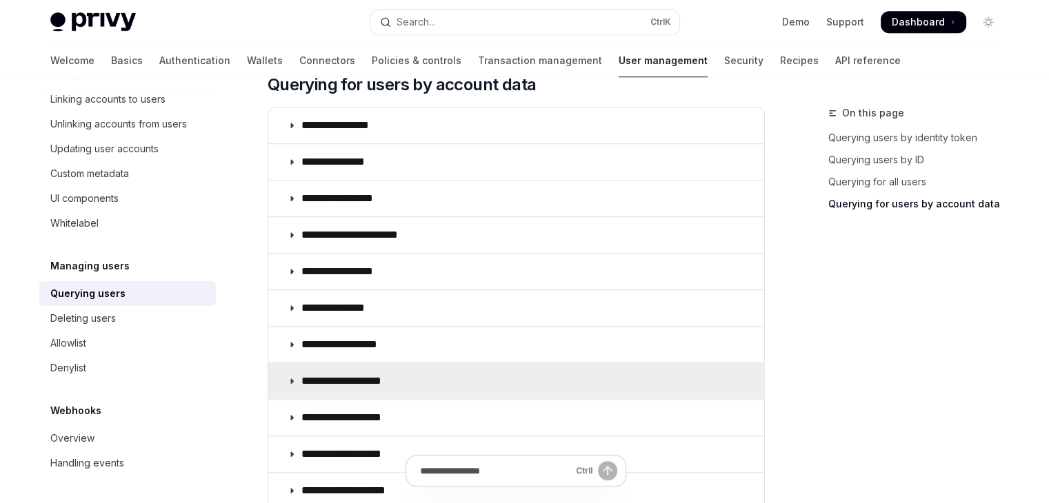
click at [291, 381] on icon at bounding box center [291, 381] width 8 height 8
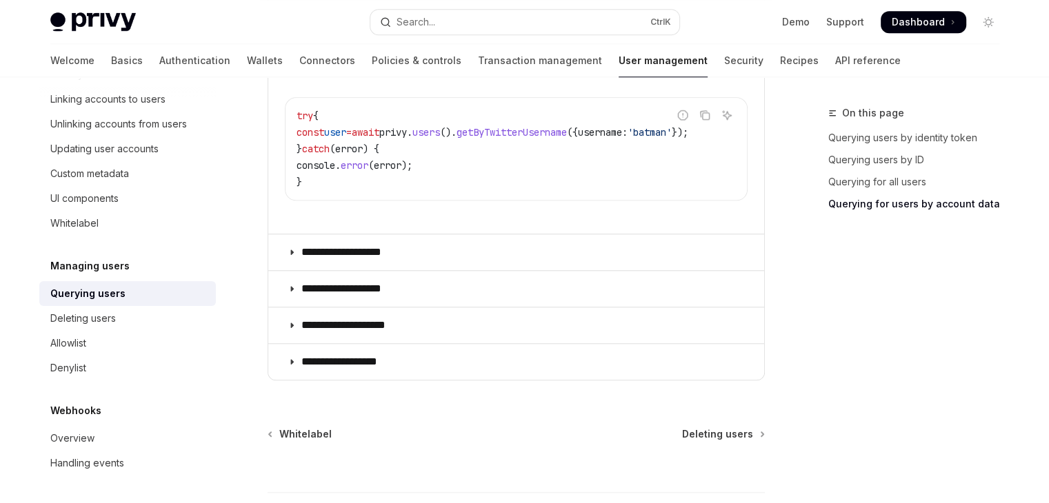
scroll to position [1126, 0]
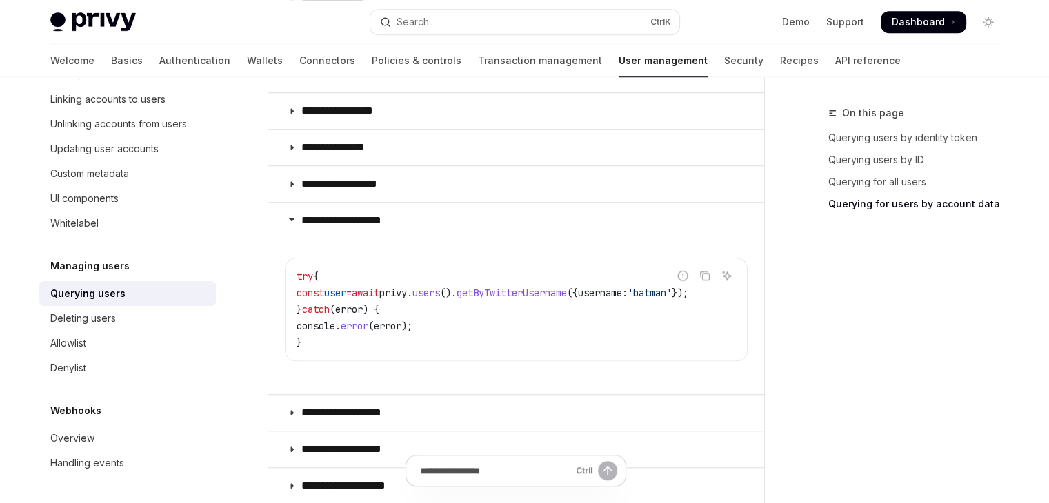
drag, startPoint x: 299, startPoint y: 363, endPoint x: 394, endPoint y: 348, distance: 97.0
click at [394, 348] on children "Report incorrect code Copy Ask AI try { const user = await privy . users (). ge…" at bounding box center [516, 313] width 463 height 139
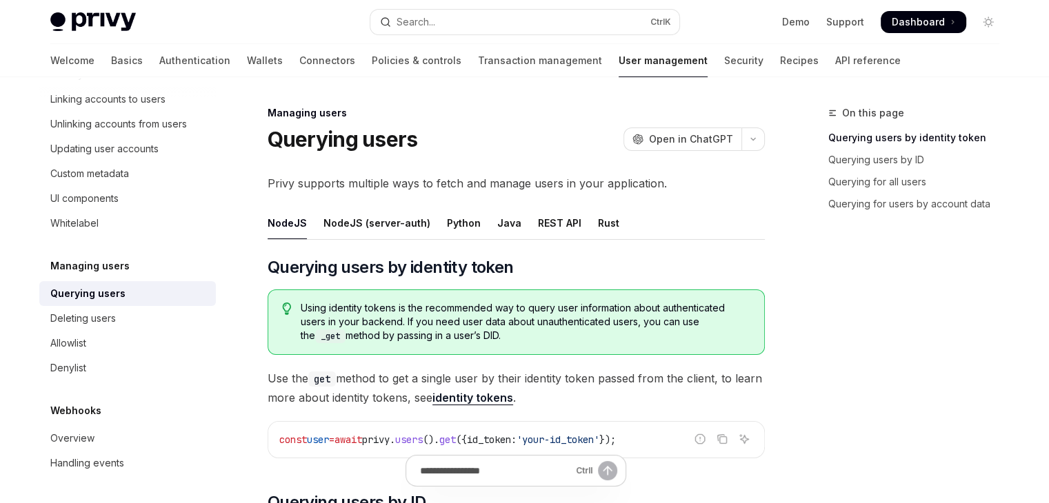
scroll to position [161, 0]
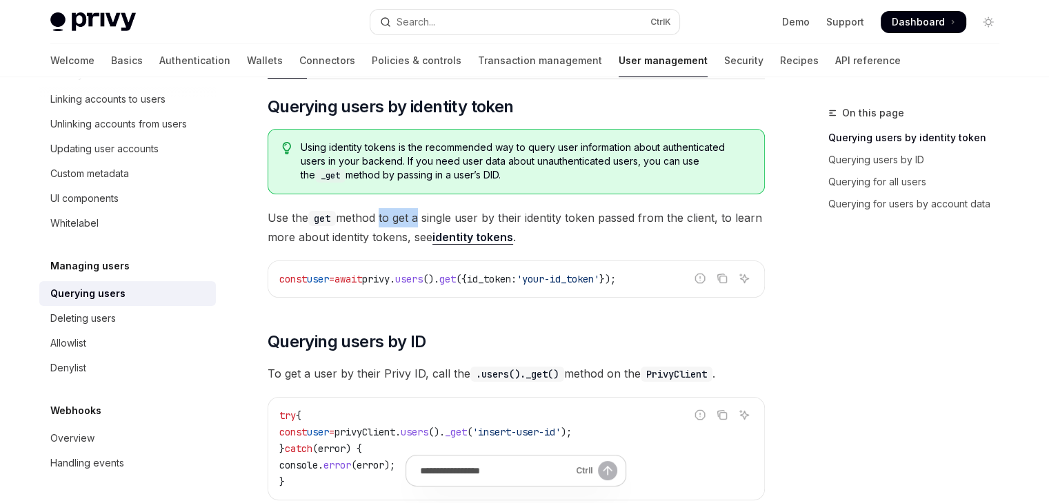
drag, startPoint x: 381, startPoint y: 216, endPoint x: 416, endPoint y: 219, distance: 35.9
click at [416, 219] on span "Use the get method to get a single user by their identity token passed from the…" at bounding box center [515, 227] width 497 height 39
type textarea "*"
